Goal: Task Accomplishment & Management: Use online tool/utility

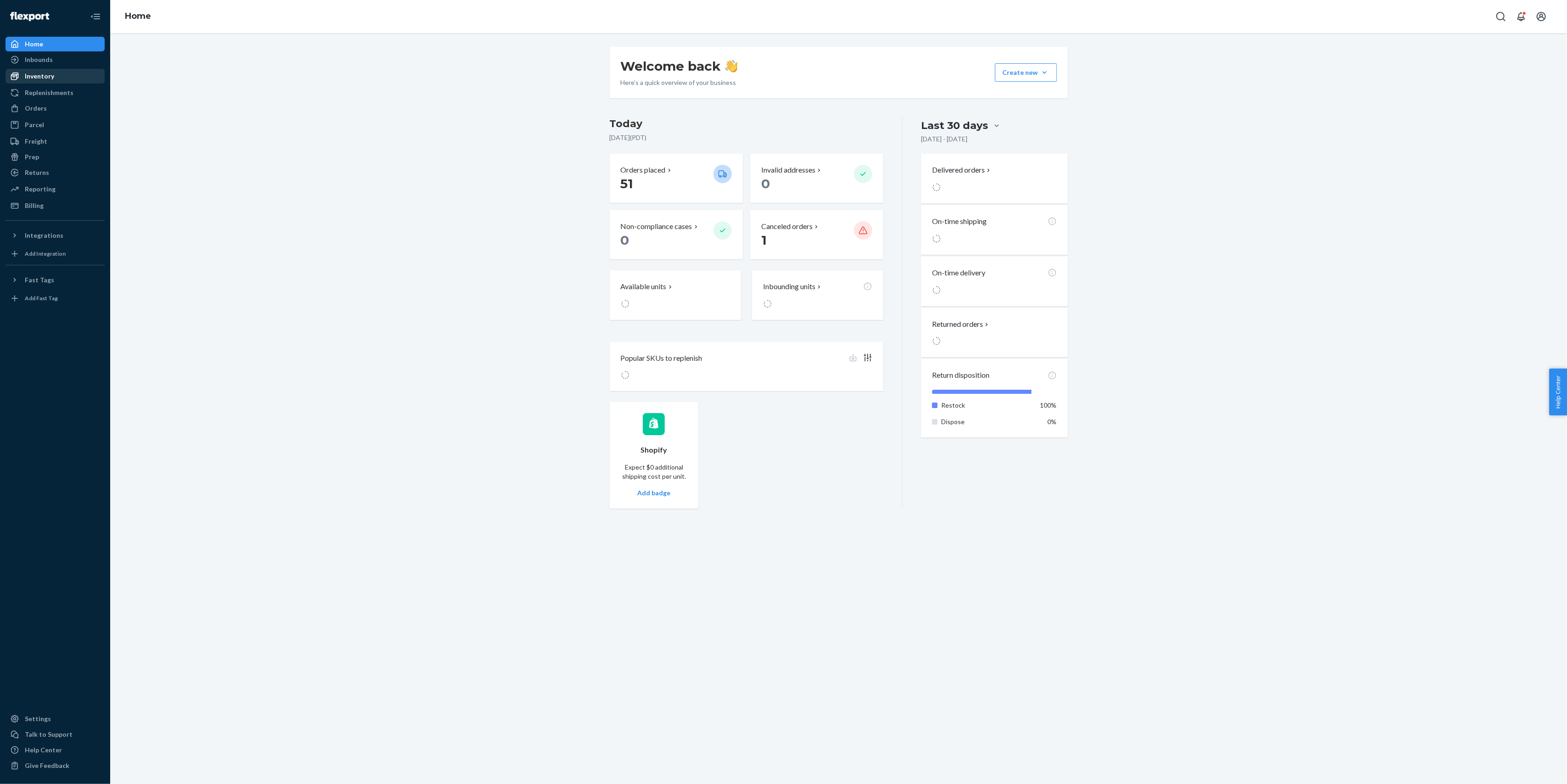
click at [59, 78] on div "Inventory" at bounding box center [55, 76] width 97 height 13
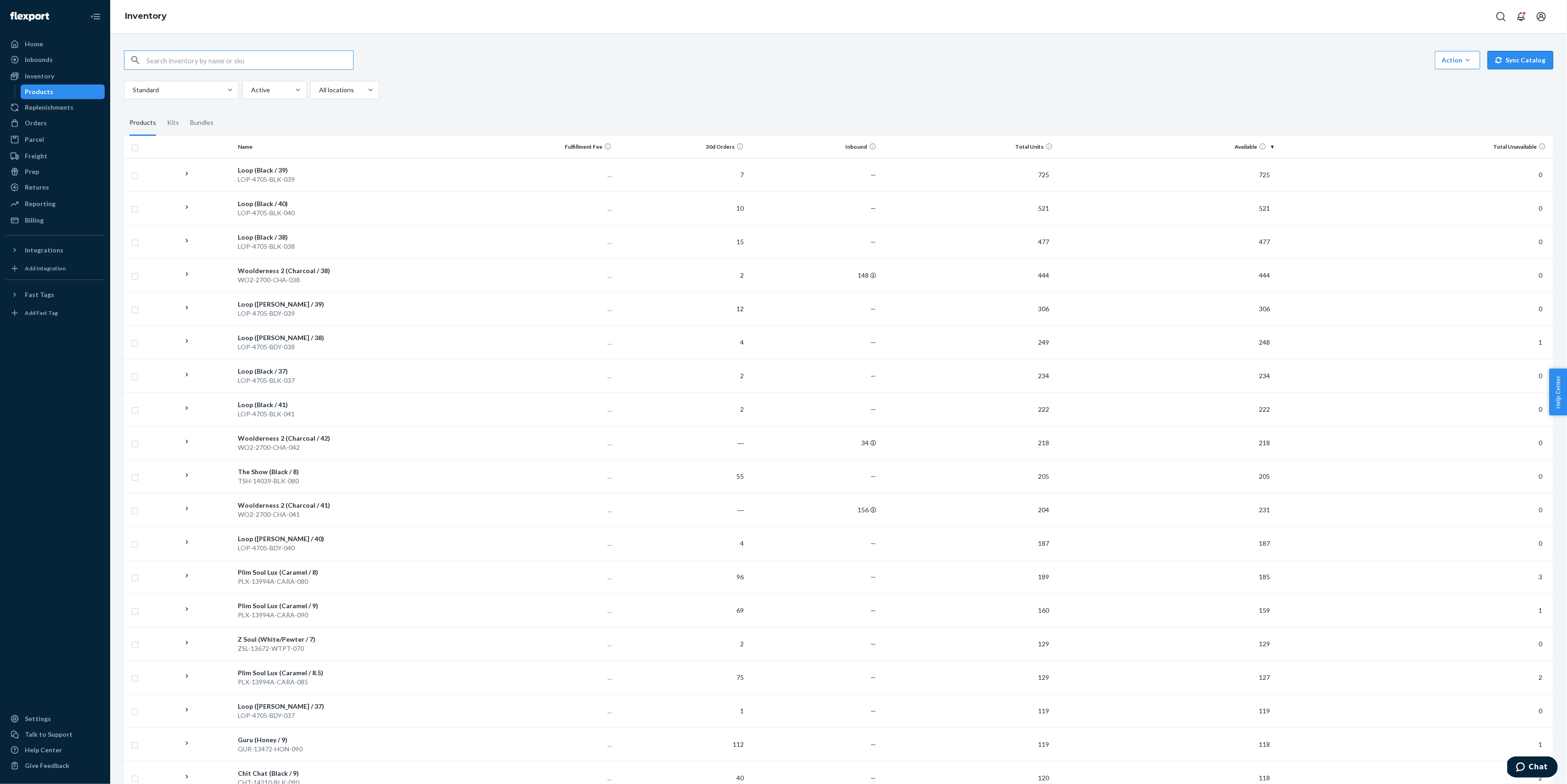
click at [1537, 65] on button "Sync Catalog" at bounding box center [1520, 60] width 66 height 18
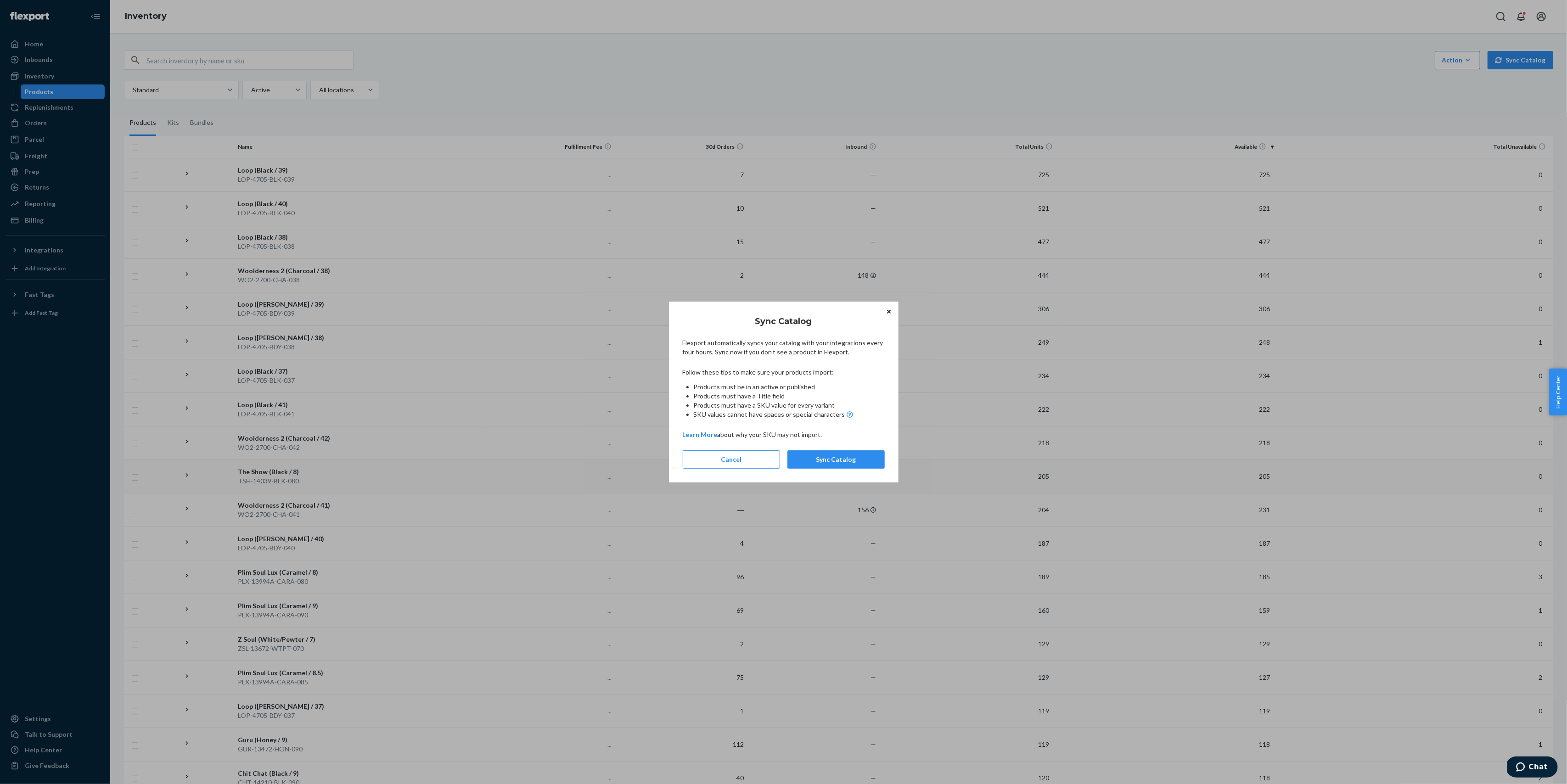
click at [856, 460] on button "Sync Catalog" at bounding box center [836, 459] width 97 height 18
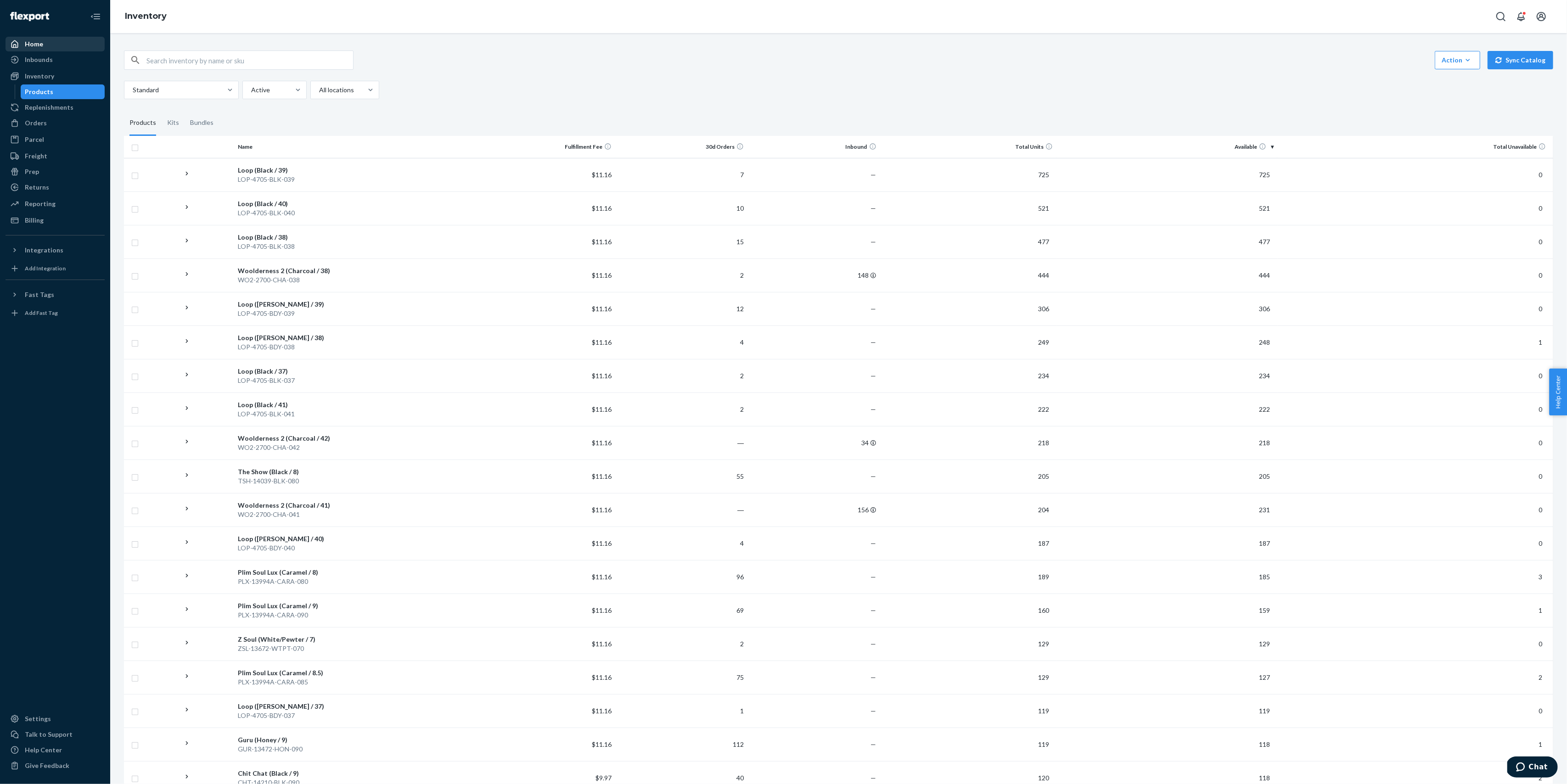
click at [52, 46] on div "Home" at bounding box center [55, 44] width 97 height 13
